Goal: Transaction & Acquisition: Book appointment/travel/reservation

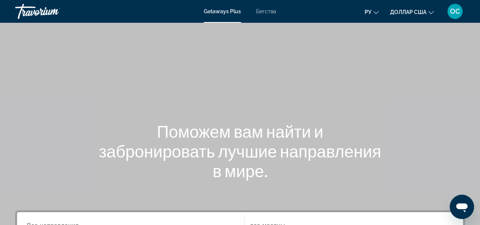
click at [236, 11] on font "Getaways Plus" at bounding box center [222, 11] width 37 height 6
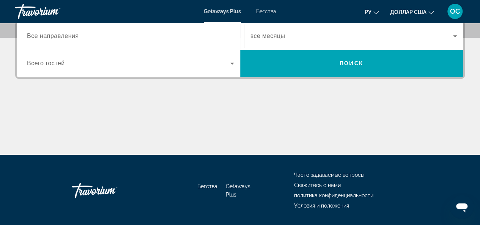
scroll to position [152, 0]
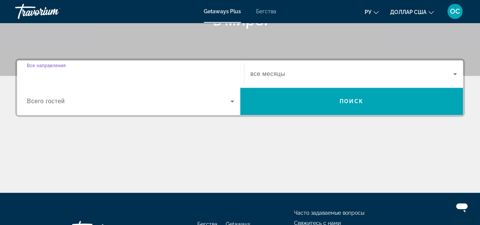
click at [97, 76] on input "Destination Все направления" at bounding box center [130, 74] width 207 height 9
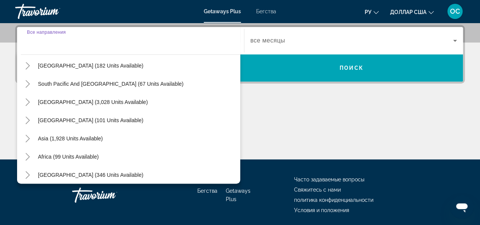
scroll to position [123, 0]
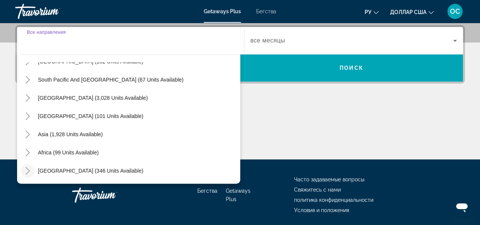
click at [28, 170] on icon "Toggle Middle East (346 units available)" at bounding box center [28, 171] width 8 height 8
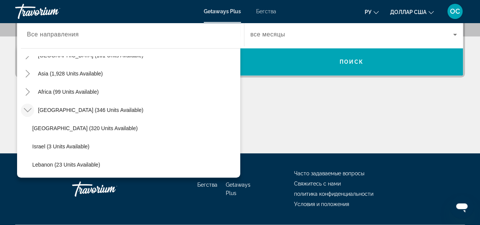
scroll to position [174, 0]
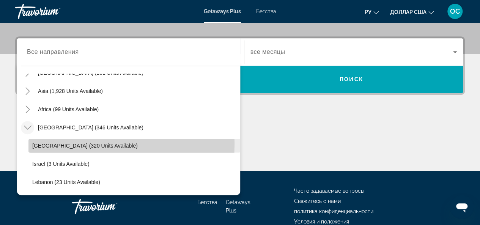
click at [36, 144] on span "[GEOGRAPHIC_DATA] (320 units available)" at bounding box center [85, 146] width 106 height 6
type input "**********"
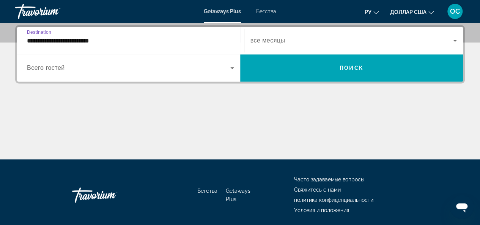
click at [229, 66] on icon "Виджет поиска" at bounding box center [232, 67] width 9 height 9
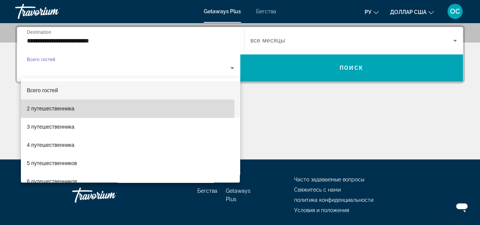
click at [83, 110] on mat-option "2 путешественника" at bounding box center [130, 108] width 219 height 18
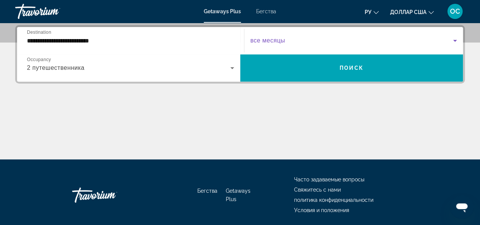
click at [455, 38] on icon "Виджет поиска" at bounding box center [455, 40] width 9 height 9
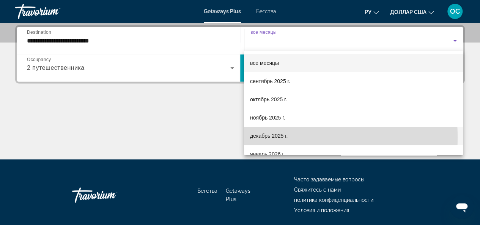
click at [286, 137] on font "декабрь 2025 г." at bounding box center [269, 136] width 38 height 6
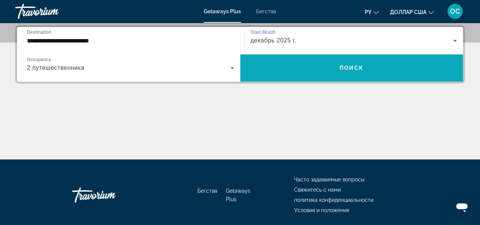
click at [342, 75] on span "Виджет поиска" at bounding box center [351, 68] width 223 height 18
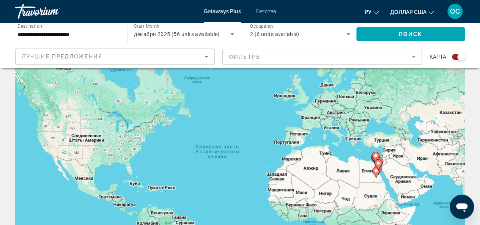
scroll to position [38, 0]
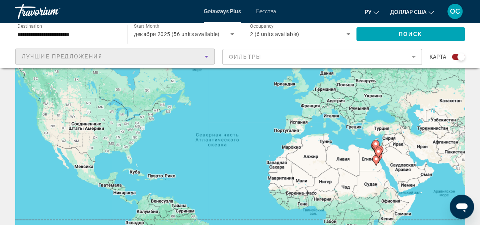
click at [209, 56] on icon "Sort by" at bounding box center [206, 56] width 9 height 9
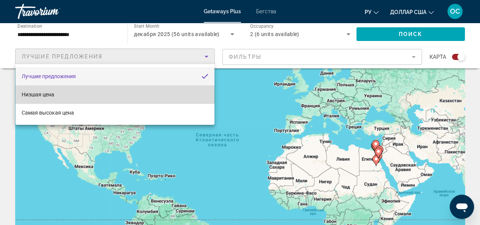
click at [187, 91] on mat-option "Низшая цена" at bounding box center [115, 94] width 199 height 18
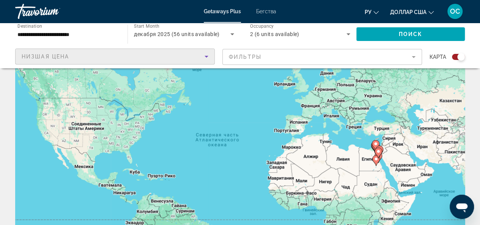
scroll to position [76, 0]
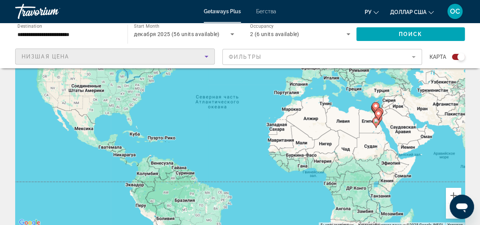
click at [231, 33] on icon "Search widget" at bounding box center [232, 34] width 9 height 9
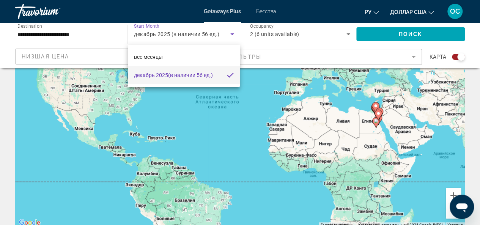
click at [232, 43] on div at bounding box center [240, 112] width 480 height 225
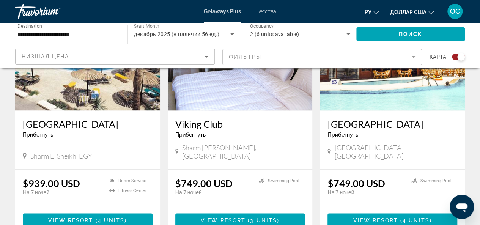
scroll to position [569, 0]
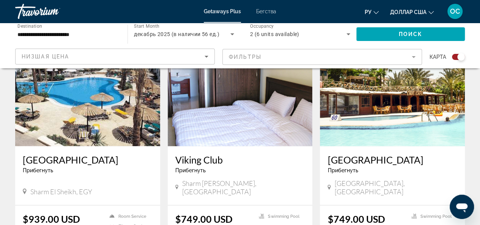
click at [452, 57] on div "Search widget" at bounding box center [458, 57] width 13 height 6
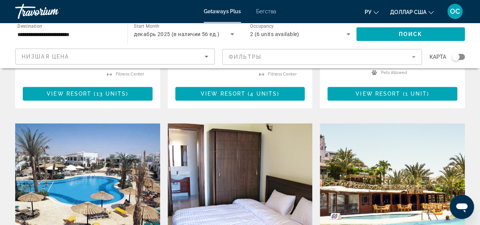
scroll to position [228, 0]
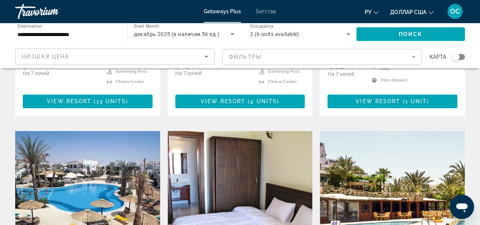
click at [415, 54] on mat-form-field "Фильтры" at bounding box center [322, 57] width 200 height 16
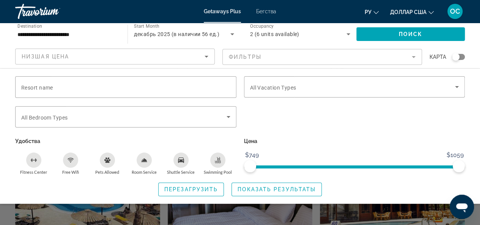
click at [416, 57] on mat-form-field "Фильтры" at bounding box center [322, 57] width 200 height 16
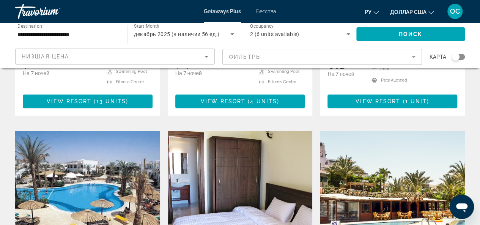
click at [415, 57] on mat-form-field "Фильтры" at bounding box center [322, 57] width 200 height 16
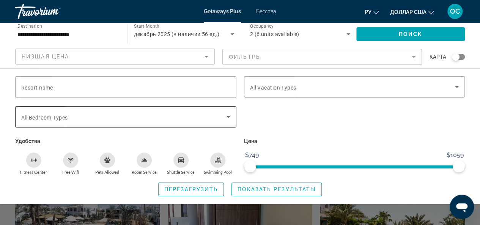
scroll to position [114, 0]
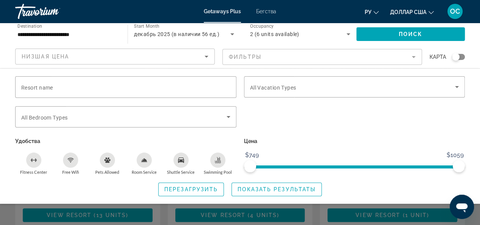
click at [92, 35] on input "**********" at bounding box center [67, 34] width 100 height 9
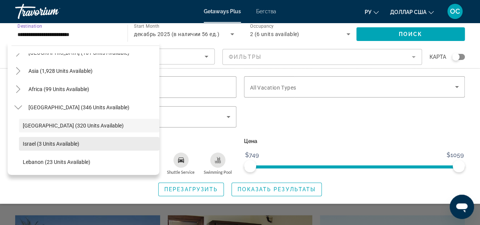
scroll to position [190, 0]
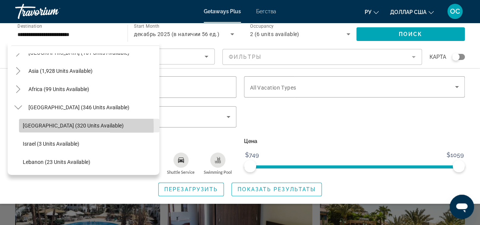
click at [35, 127] on span "[GEOGRAPHIC_DATA] (320 units available)" at bounding box center [73, 126] width 101 height 6
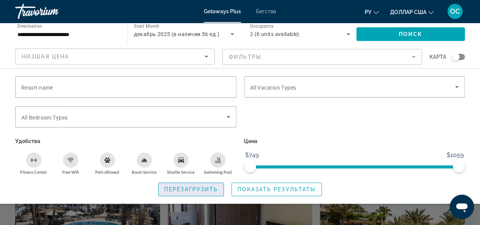
click at [207, 186] on span "Перезагрузить" at bounding box center [191, 189] width 54 height 6
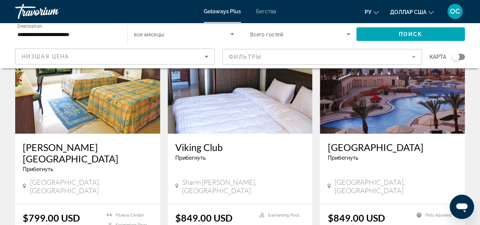
scroll to position [683, 0]
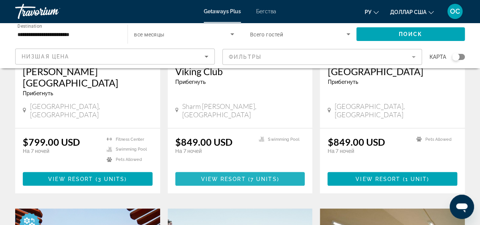
click at [232, 170] on span "Основное содержание" at bounding box center [240, 179] width 130 height 18
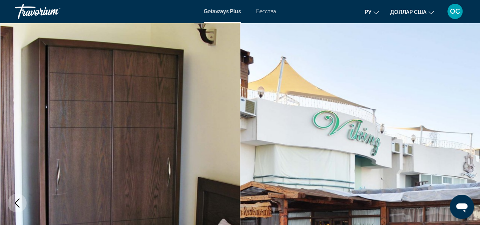
scroll to position [114, 0]
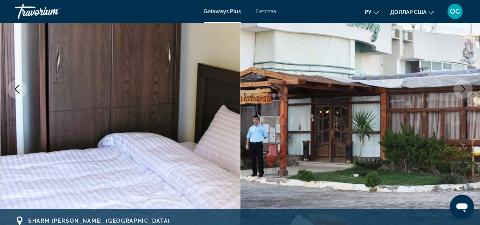
click at [462, 91] on icon "Next image" at bounding box center [463, 89] width 9 height 9
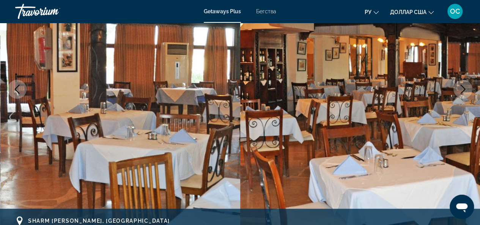
click at [462, 91] on icon "Next image" at bounding box center [463, 89] width 9 height 9
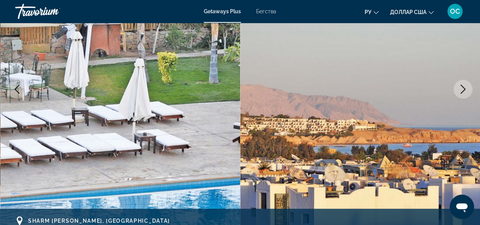
click at [462, 91] on icon "Next image" at bounding box center [463, 89] width 9 height 9
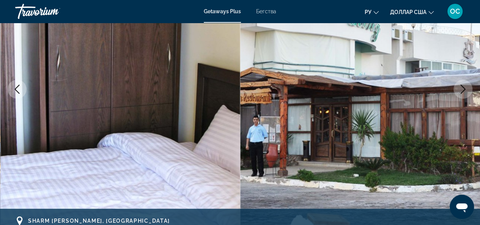
click at [462, 91] on icon "Next image" at bounding box center [463, 89] width 9 height 9
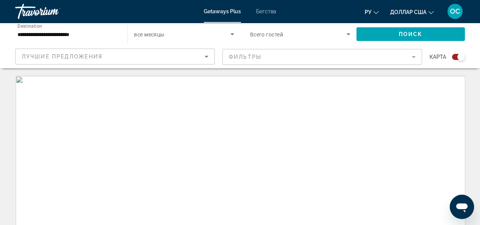
click at [213, 189] on div "Основное содержание" at bounding box center [240, 190] width 450 height 228
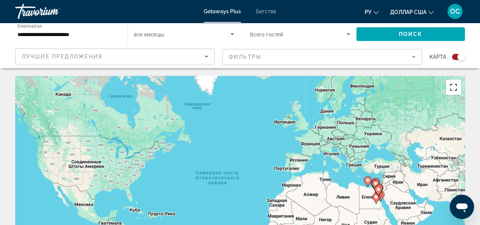
click at [456, 88] on button "Включить полноэкранный режим" at bounding box center [453, 87] width 15 height 15
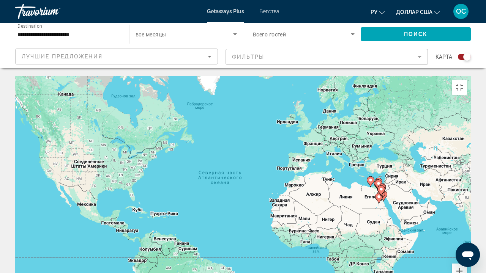
click at [369, 151] on div "Чтобы активировать перетаскивание с помощью клавиатуры, нажмите Alt + Ввод. Пос…" at bounding box center [243, 190] width 456 height 228
click at [378, 194] on icon "Основное содержание" at bounding box center [378, 199] width 7 height 10
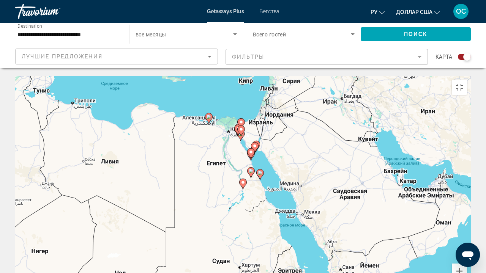
click at [260, 170] on icon "Основное содержание" at bounding box center [260, 175] width 7 height 10
type input "**********"
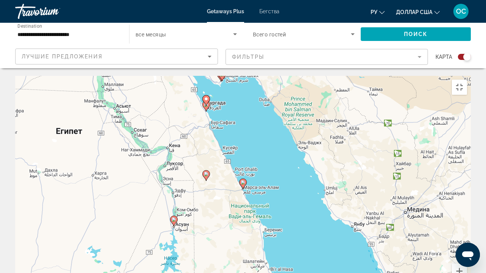
click at [228, 64] on gmp-advanced-marker "Основное содержание" at bounding box center [227, 69] width 8 height 11
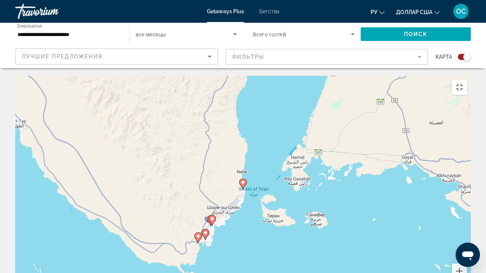
click at [207, 216] on icon "Основное содержание" at bounding box center [210, 221] width 7 height 10
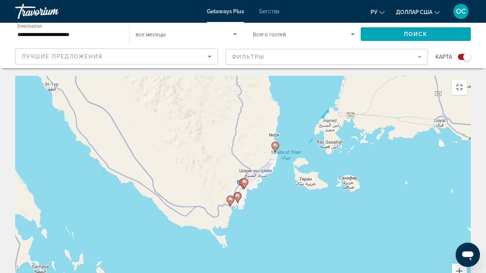
click at [241, 178] on gmp-advanced-marker "Основное содержание" at bounding box center [245, 183] width 8 height 11
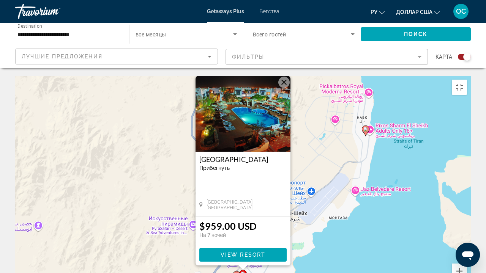
click at [284, 77] on button "Закрыть" at bounding box center [283, 82] width 11 height 11
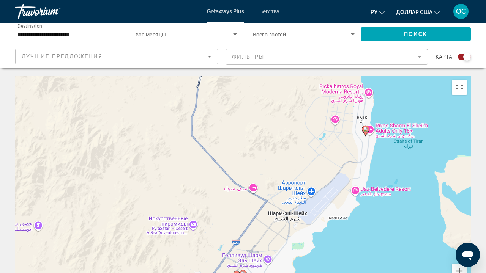
click at [234, 225] on image "Основное содержание" at bounding box center [236, 275] width 5 height 5
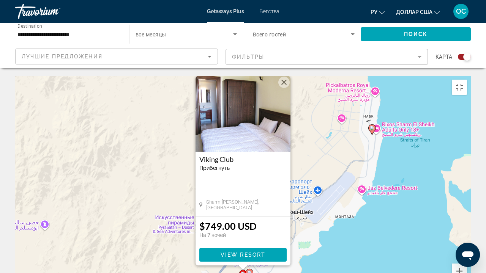
click at [216, 165] on span "Прибегнуть" at bounding box center [214, 168] width 30 height 6
click at [224, 165] on span "Прибегнуть" at bounding box center [214, 168] width 30 height 6
click at [230, 156] on h3 "Viking Club" at bounding box center [242, 160] width 87 height 8
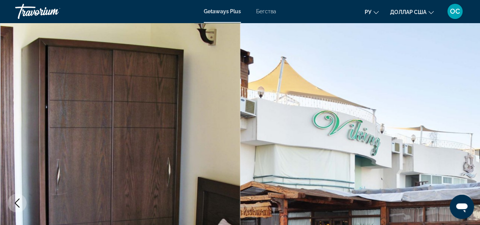
click at [478, 106] on img "Основное содержание" at bounding box center [360, 203] width 240 height 361
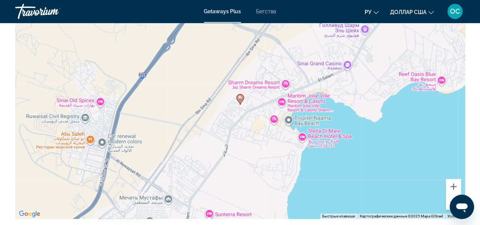
scroll to position [1063, 0]
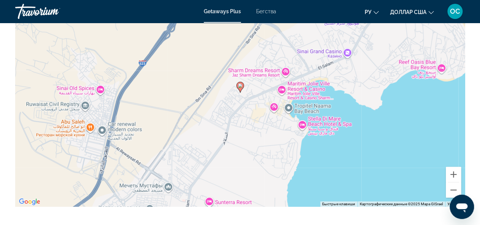
click at [290, 106] on div "Чтобы активировать перетаскивание с помощью клавиатуры, нажмите Alt + Ввод. Пос…" at bounding box center [240, 93] width 450 height 228
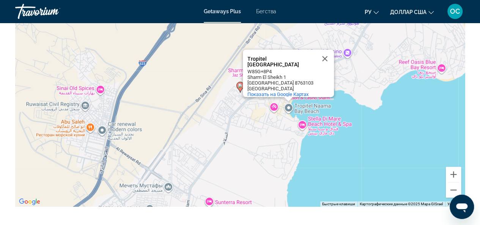
click at [288, 104] on div "Чтобы активировать перетаскивание с помощью клавиатуры, нажмите Alt + Ввод. Пос…" at bounding box center [240, 93] width 450 height 228
click at [281, 91] on span "Показать на Google Картах" at bounding box center [277, 94] width 61 height 6
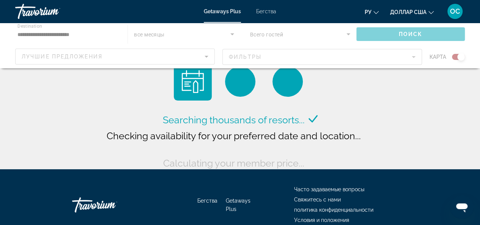
click at [263, 10] on font "Бегства" at bounding box center [266, 11] width 20 height 6
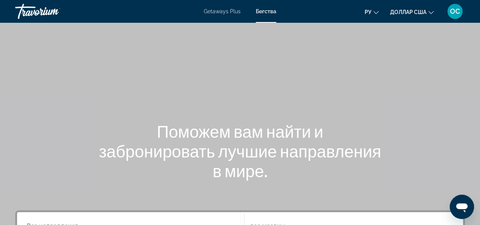
scroll to position [114, 0]
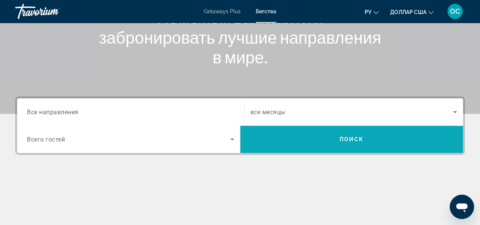
click at [340, 137] on span "Поиск" at bounding box center [352, 139] width 24 height 6
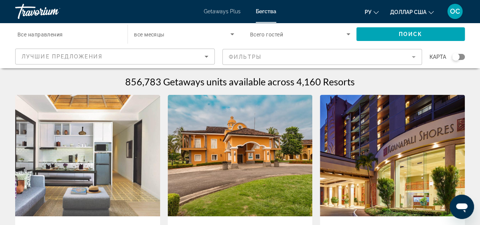
click at [119, 38] on div "Destination Все направления" at bounding box center [67, 35] width 112 height 22
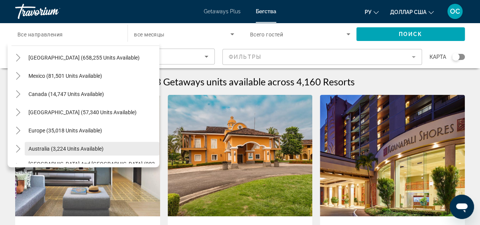
scroll to position [7, 0]
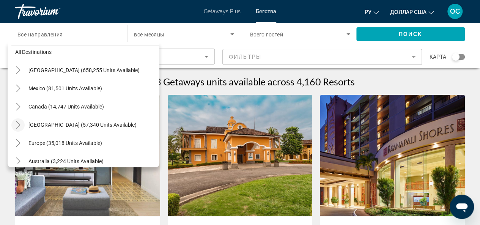
click at [16, 125] on icon "Toggle Caribbean & Atlantic Islands (57,340 units available)" at bounding box center [18, 125] width 8 height 8
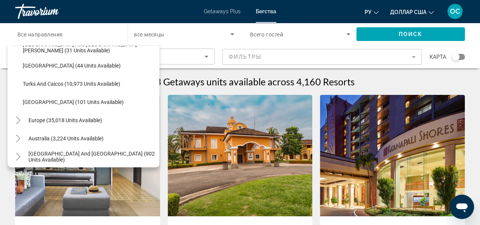
scroll to position [304, 0]
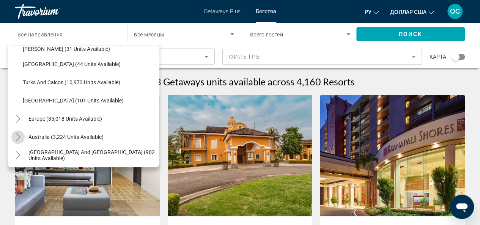
click at [17, 138] on icon "Toggle Australia (3,224 units available)" at bounding box center [18, 137] width 8 height 8
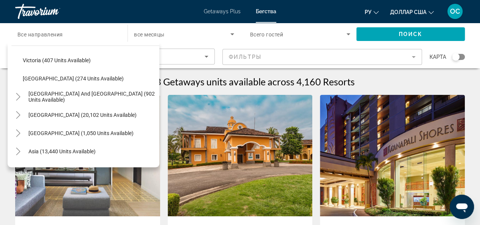
scroll to position [487, 0]
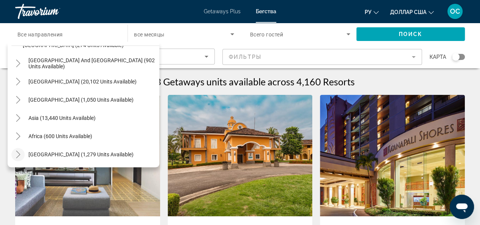
click at [17, 153] on icon "Toggle Middle East (1,279 units available)" at bounding box center [18, 155] width 8 height 8
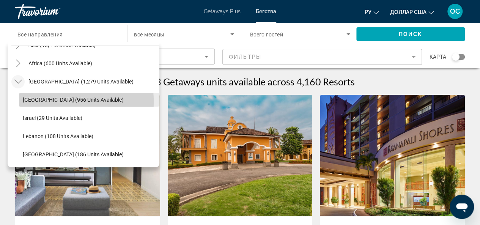
click at [34, 101] on span "[GEOGRAPHIC_DATA] (956 units available)" at bounding box center [73, 100] width 101 height 6
type input "**********"
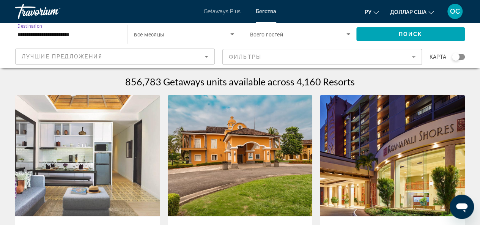
click at [233, 30] on icon "Search widget" at bounding box center [232, 34] width 9 height 9
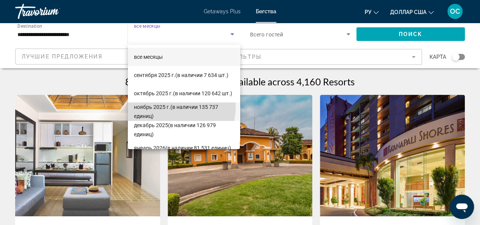
click at [160, 106] on font "ноябрь 2025 г." at bounding box center [152, 107] width 36 height 6
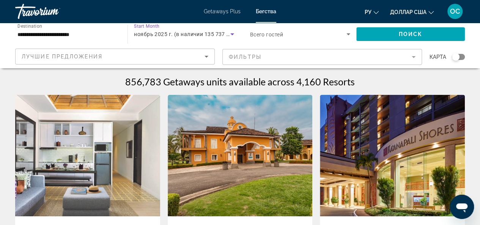
click at [348, 34] on icon "Search widget" at bounding box center [349, 34] width 4 height 2
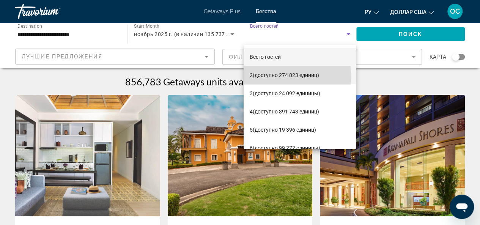
click at [255, 76] on font "(доступно 274 823 единиц)" at bounding box center [286, 75] width 66 height 6
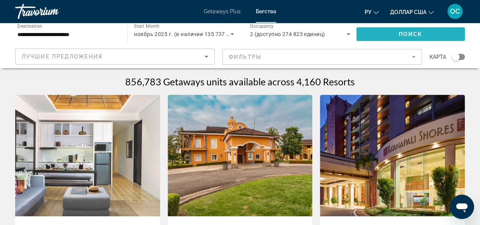
click at [419, 35] on span "Поиск" at bounding box center [411, 34] width 24 height 6
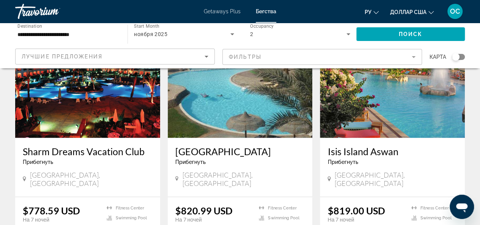
scroll to position [569, 0]
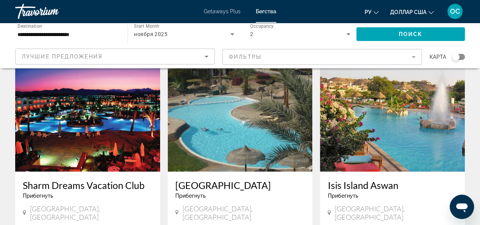
click at [223, 106] on img "Основное содержание" at bounding box center [240, 110] width 145 height 121
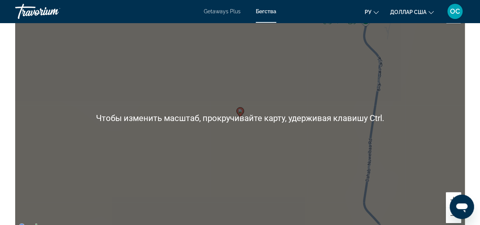
scroll to position [1063, 0]
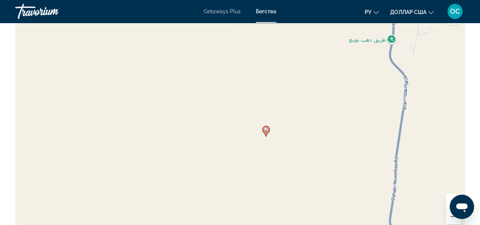
drag, startPoint x: 268, startPoint y: 132, endPoint x: 274, endPoint y: 137, distance: 7.8
click at [269, 136] on icon "Основное содержание" at bounding box center [265, 131] width 7 height 10
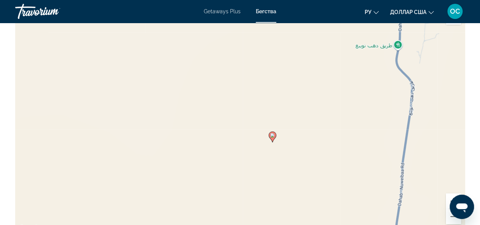
click at [275, 137] on icon "Основное содержание" at bounding box center [272, 137] width 7 height 10
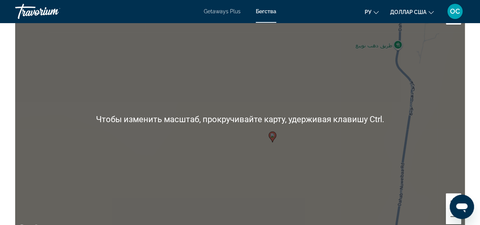
click at [275, 138] on icon "Основное содержание" at bounding box center [272, 137] width 7 height 10
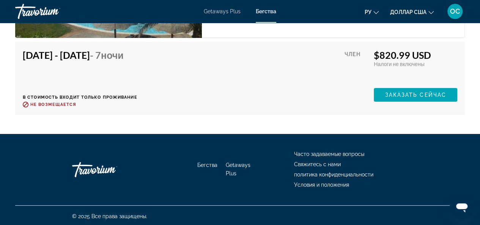
scroll to position [1440, 0]
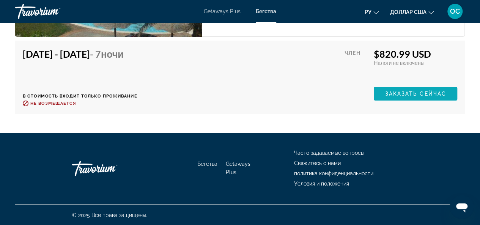
click at [389, 96] on span "Заказать сейчас" at bounding box center [415, 94] width 61 height 6
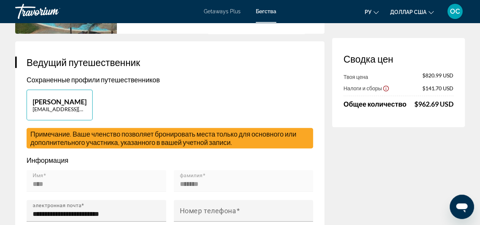
scroll to position [152, 0]
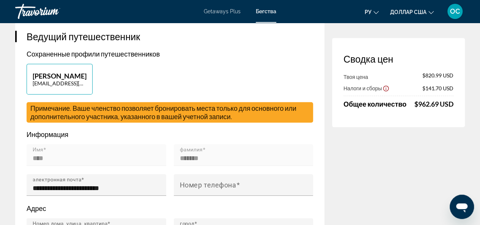
click at [364, 76] on span "Твоя цена" at bounding box center [356, 77] width 25 height 6
click at [426, 76] on span "$820.99 USD" at bounding box center [437, 76] width 31 height 8
click at [427, 88] on span "$141.70 USD" at bounding box center [437, 88] width 31 height 6
click at [420, 104] on div "$962.69 USD" at bounding box center [434, 104] width 39 height 8
